Goal: Task Accomplishment & Management: Manage account settings

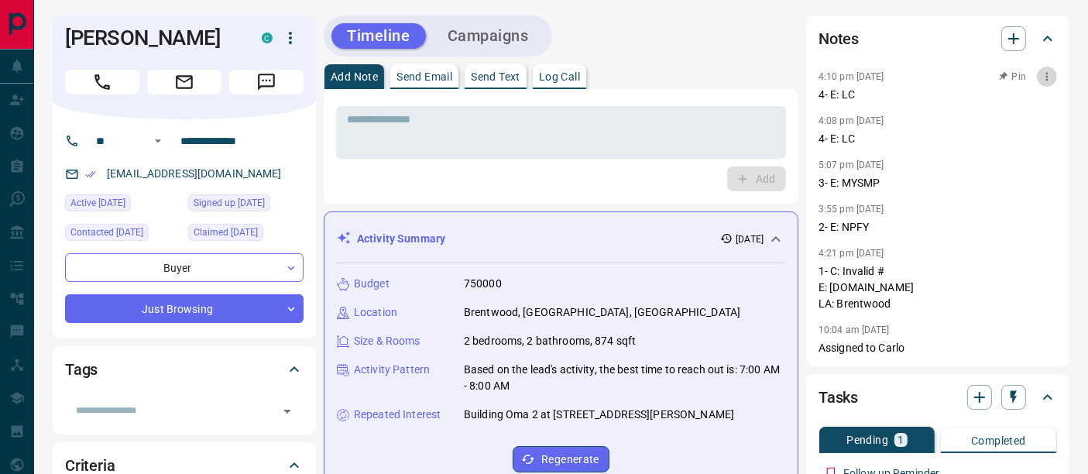
click at [1055, 71] on button "button" at bounding box center [1047, 77] width 20 height 20
click at [1038, 131] on li "Delete" at bounding box center [1022, 127] width 68 height 23
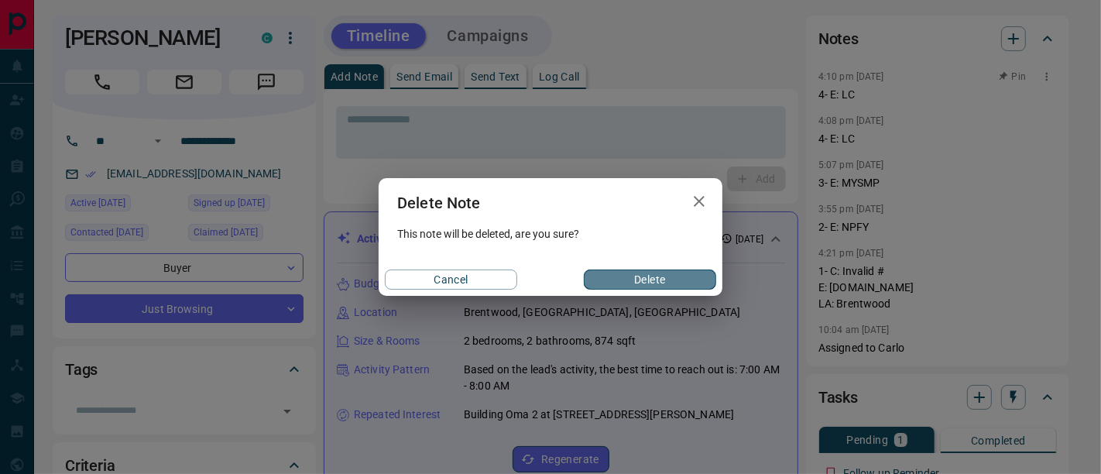
click at [693, 273] on button "Delete" at bounding box center [650, 279] width 132 height 20
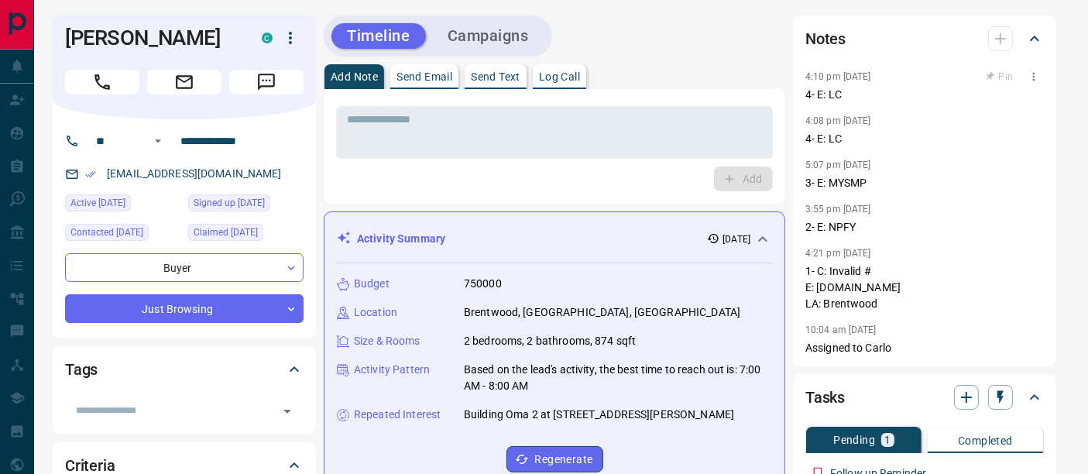
scroll to position [172, 0]
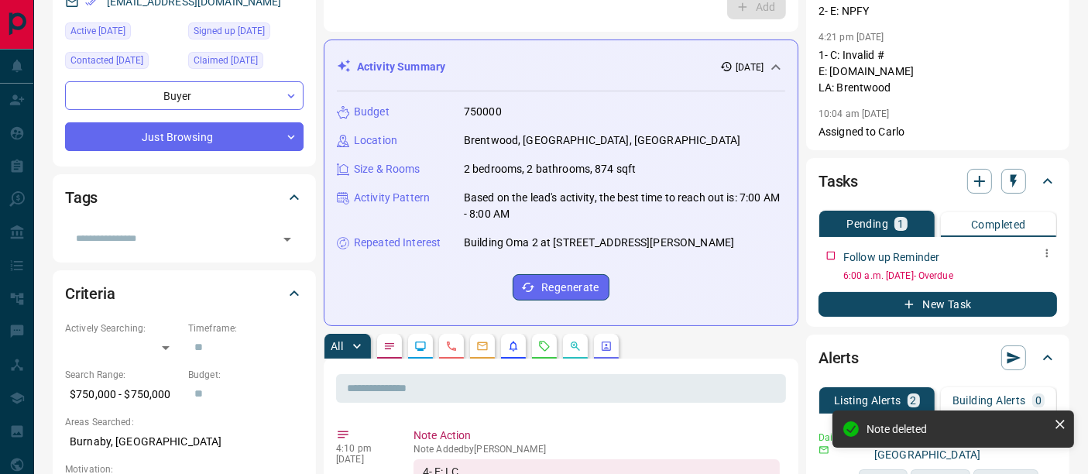
click at [1045, 251] on icon "button" at bounding box center [1047, 253] width 12 height 12
click at [1038, 271] on li "Edit" at bounding box center [1022, 281] width 68 height 23
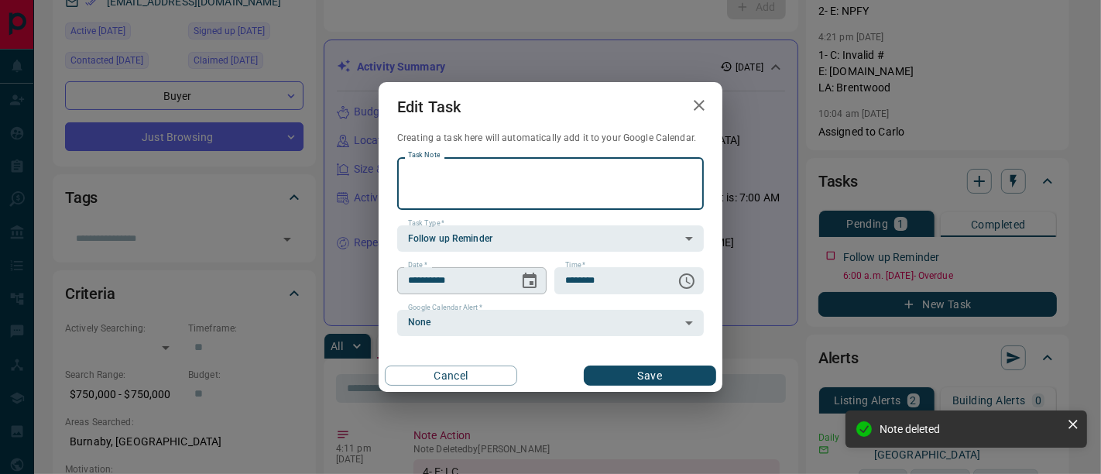
click at [529, 283] on icon "Choose date, selected date is Aug 14, 2025" at bounding box center [529, 281] width 19 height 19
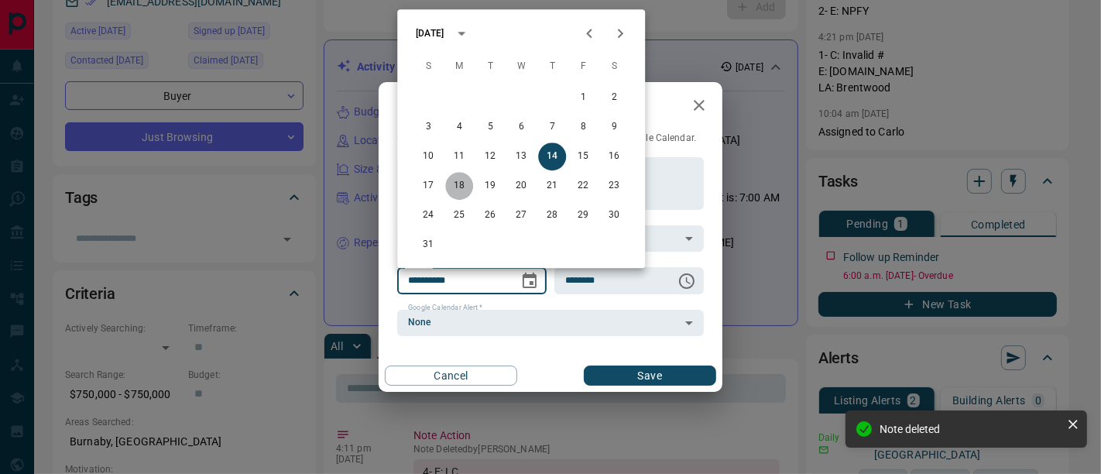
click at [458, 185] on button "18" at bounding box center [459, 186] width 28 height 28
type input "**********"
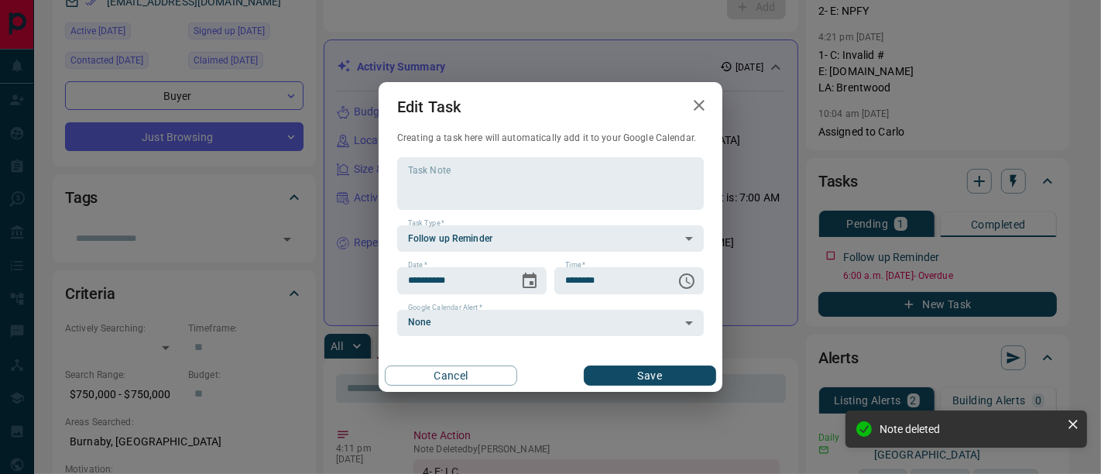
click at [626, 375] on button "Save" at bounding box center [650, 375] width 132 height 20
